Goal: Information Seeking & Learning: Check status

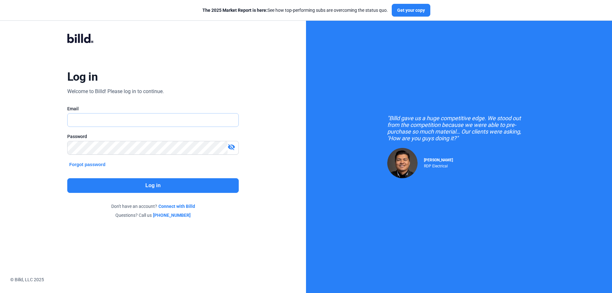
type input "[EMAIL_ADDRESS][DOMAIN_NAME]"
click at [140, 188] on button "Log in" at bounding box center [153, 185] width 172 height 15
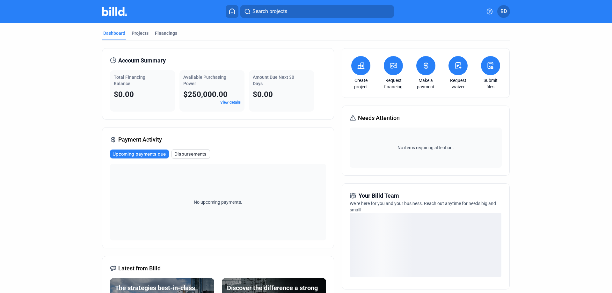
click at [227, 102] on link "View details" at bounding box center [230, 102] width 20 height 4
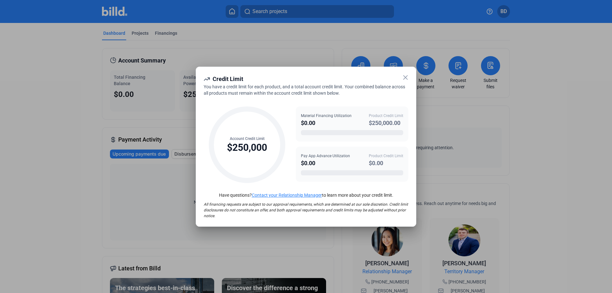
click at [406, 78] on icon at bounding box center [406, 78] width 8 height 8
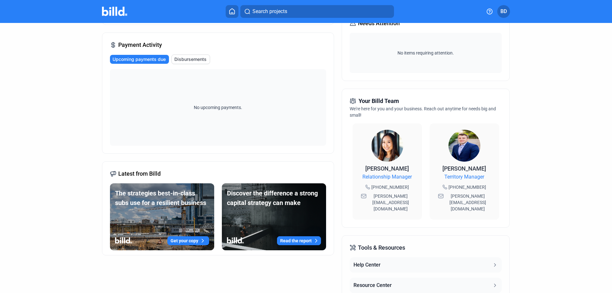
scroll to position [96, 0]
